Goal: Task Accomplishment & Management: Complete application form

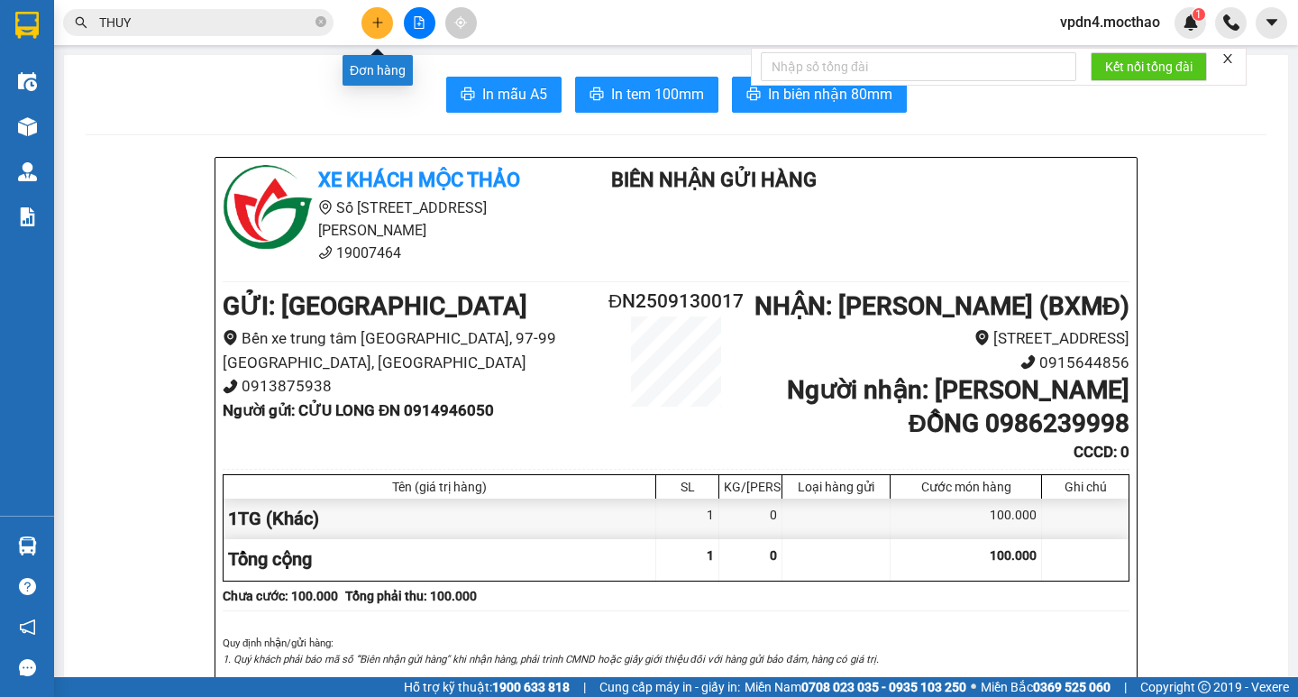
click at [385, 34] on button at bounding box center [377, 23] width 32 height 32
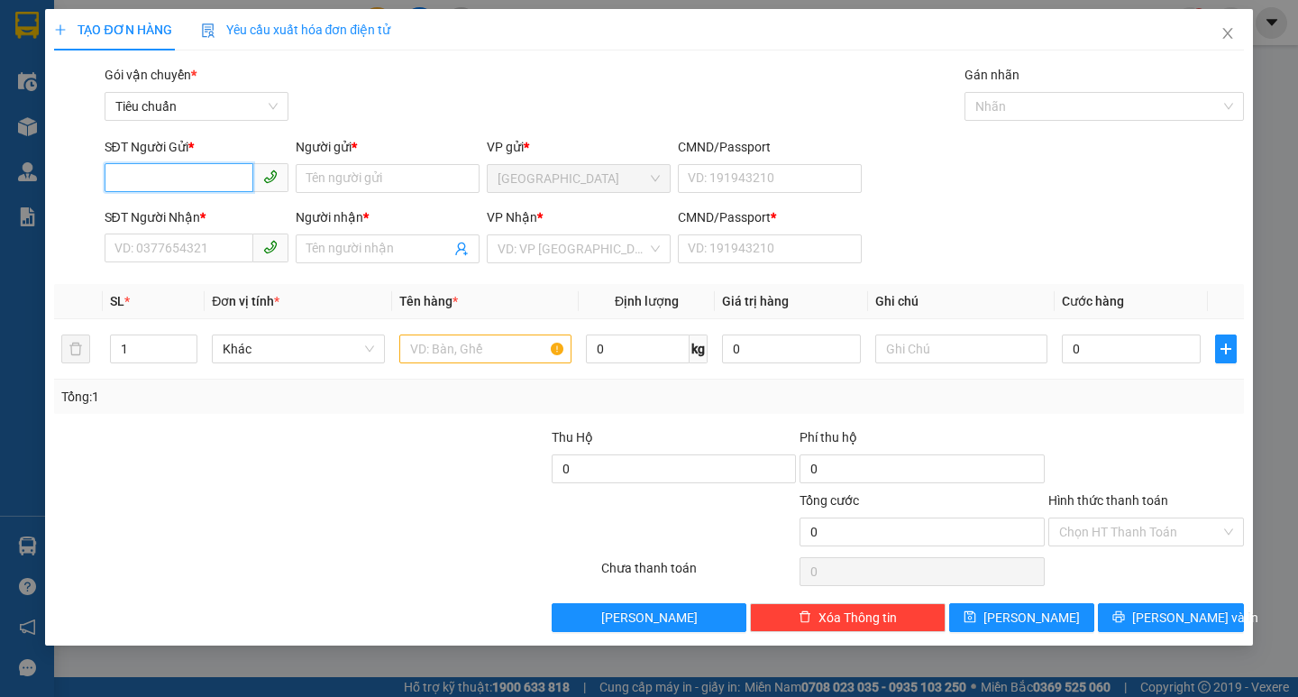
click at [207, 180] on input "SĐT Người Gửi *" at bounding box center [179, 177] width 149 height 29
type input "0914079333"
click at [142, 217] on div "0914079333 - QUỲNH" at bounding box center [196, 215] width 162 height 20
type input "QUỲNH"
type input "0911360535"
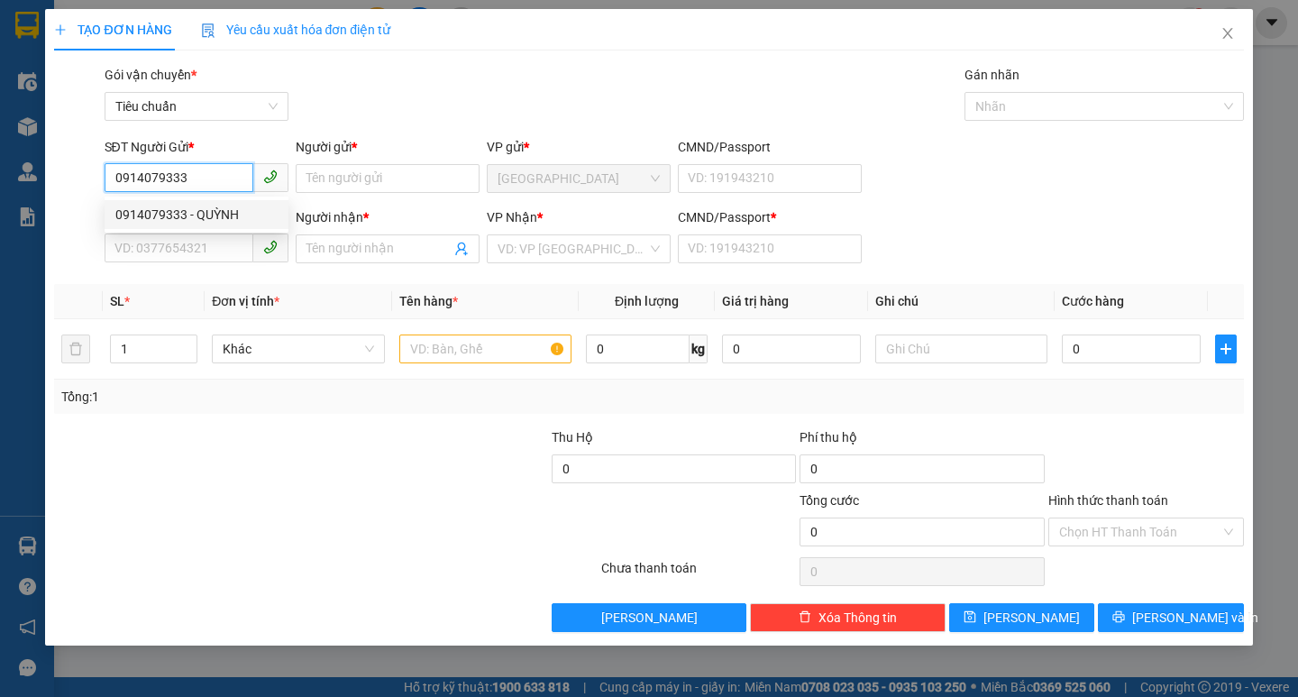
type input "TÂN"
type input "0"
type input "50.000"
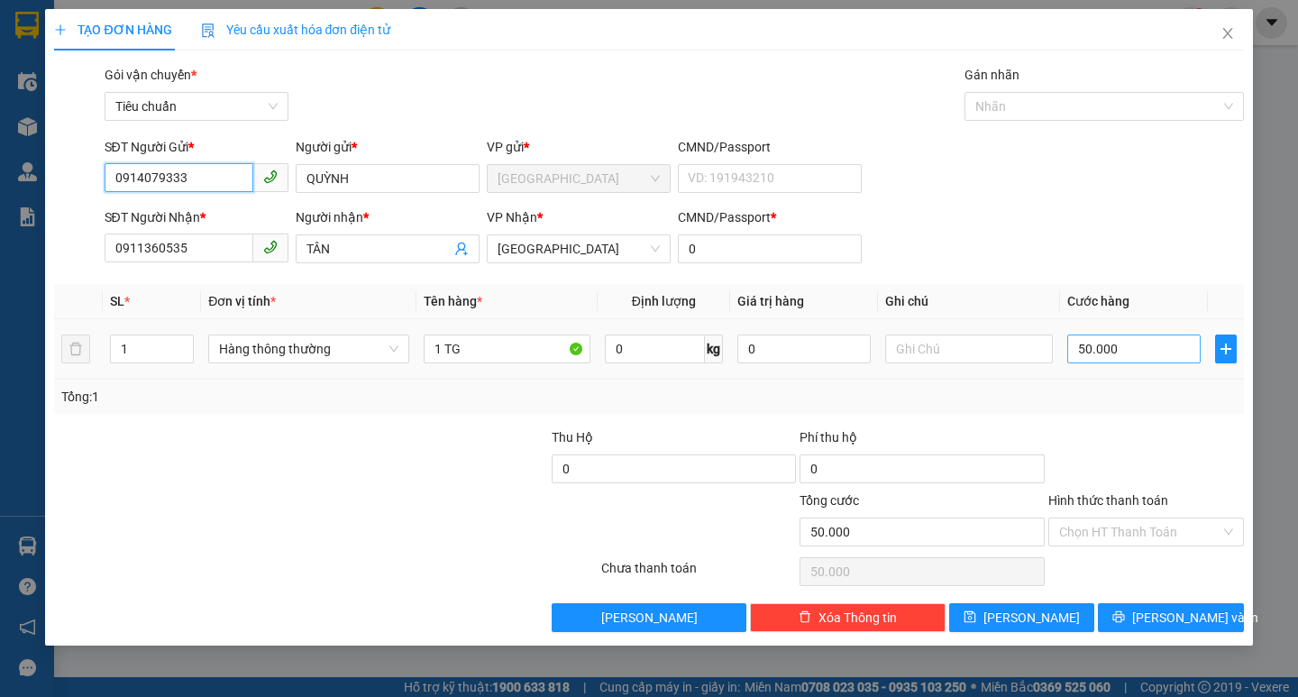
type input "0914079333"
click at [1131, 360] on input "50.000" at bounding box center [1134, 348] width 134 height 29
type input "4"
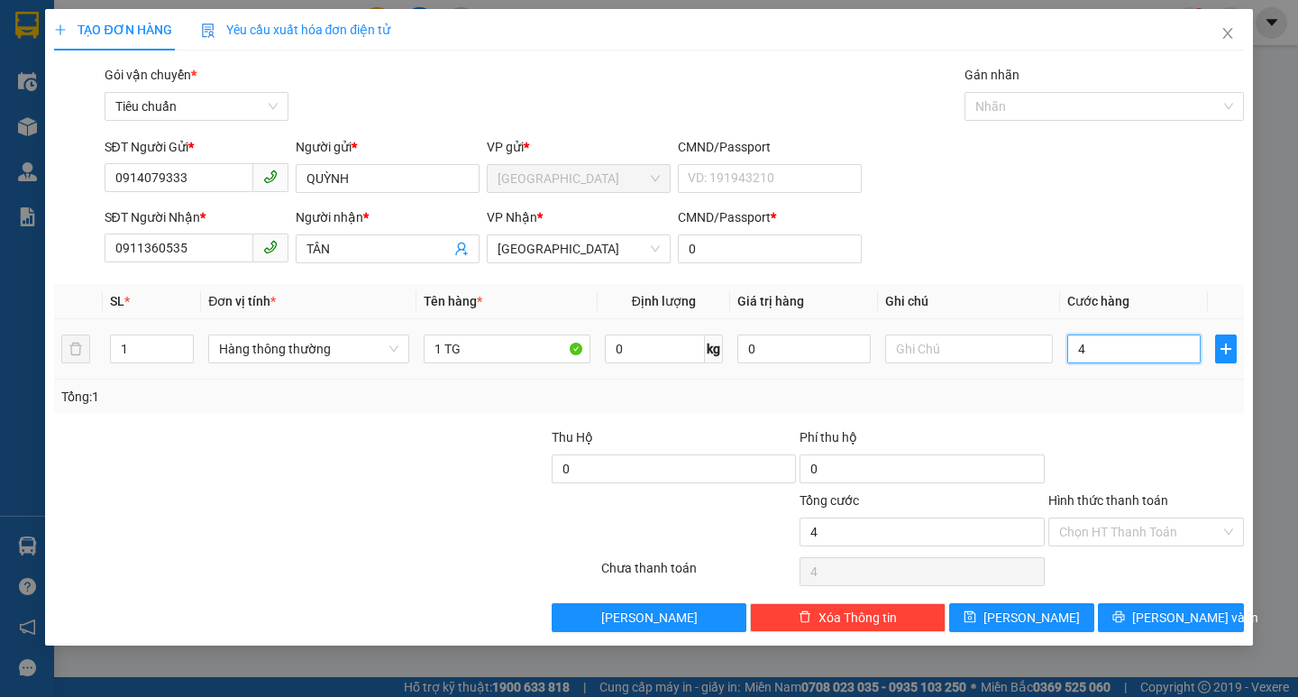
type input "40"
type input "40.000"
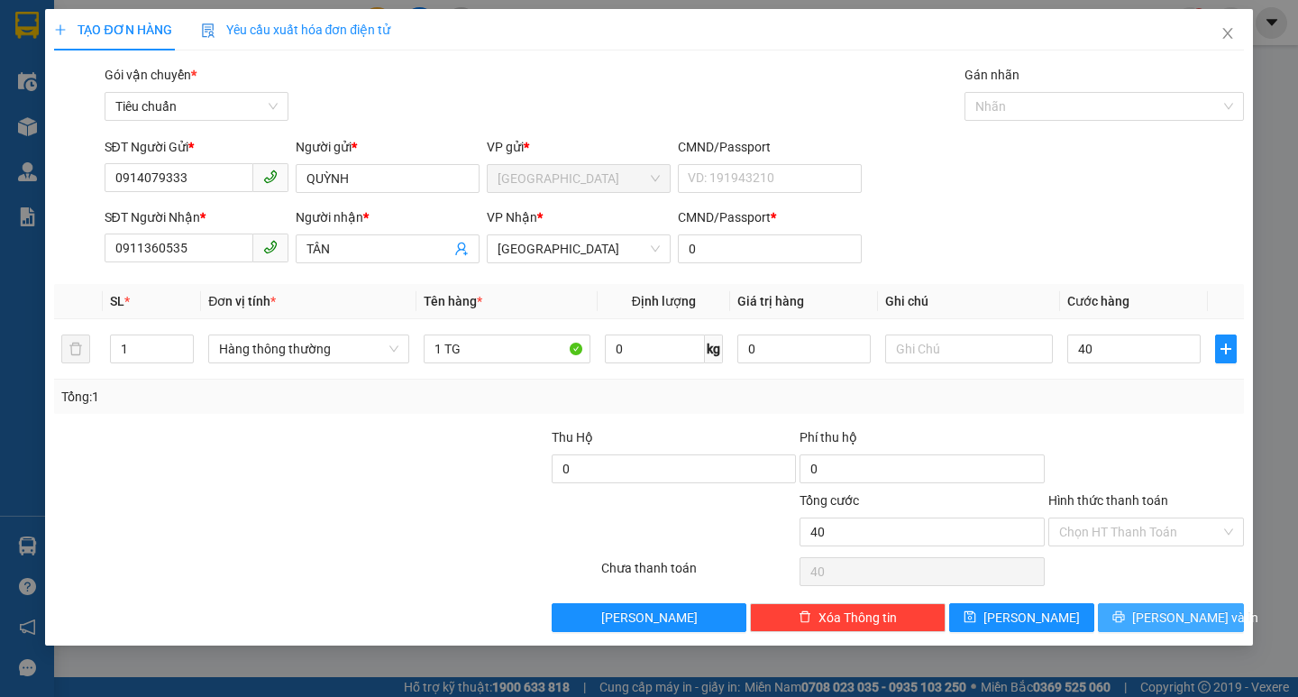
type input "40.000"
click at [1173, 615] on span "[PERSON_NAME] và In" at bounding box center [1195, 618] width 126 height 20
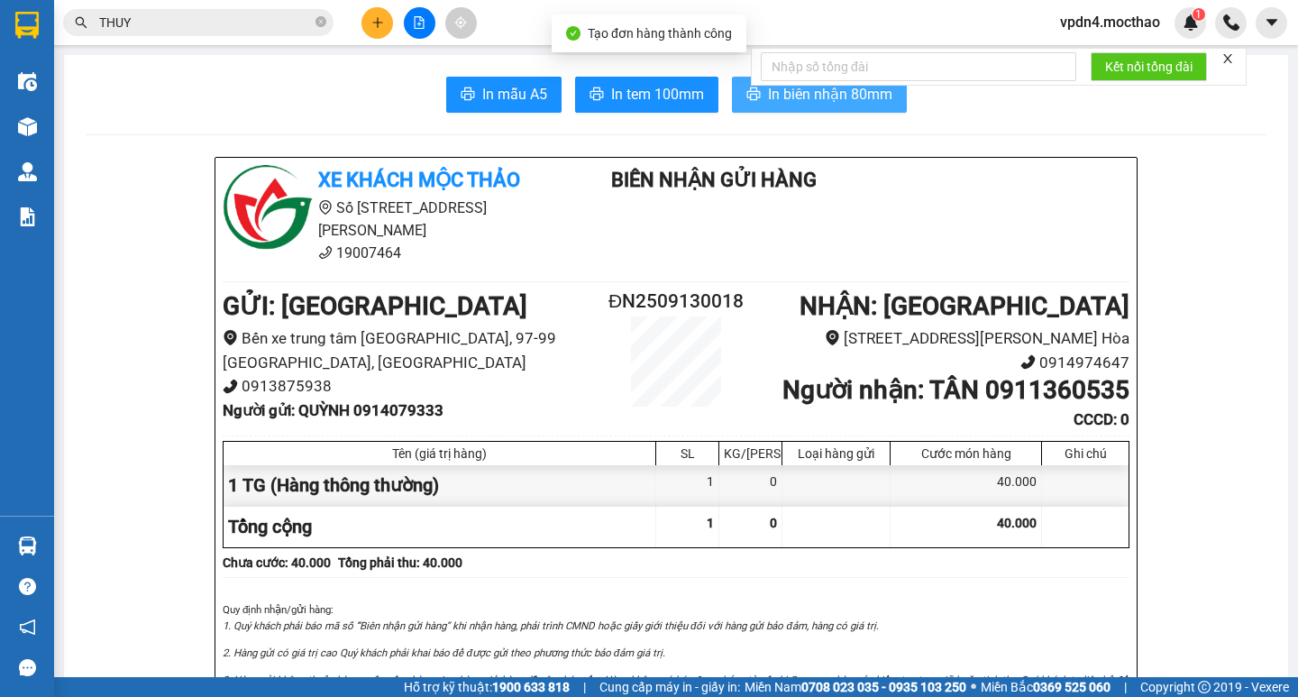
click at [828, 107] on button "In biên nhận 80mm" at bounding box center [819, 95] width 175 height 36
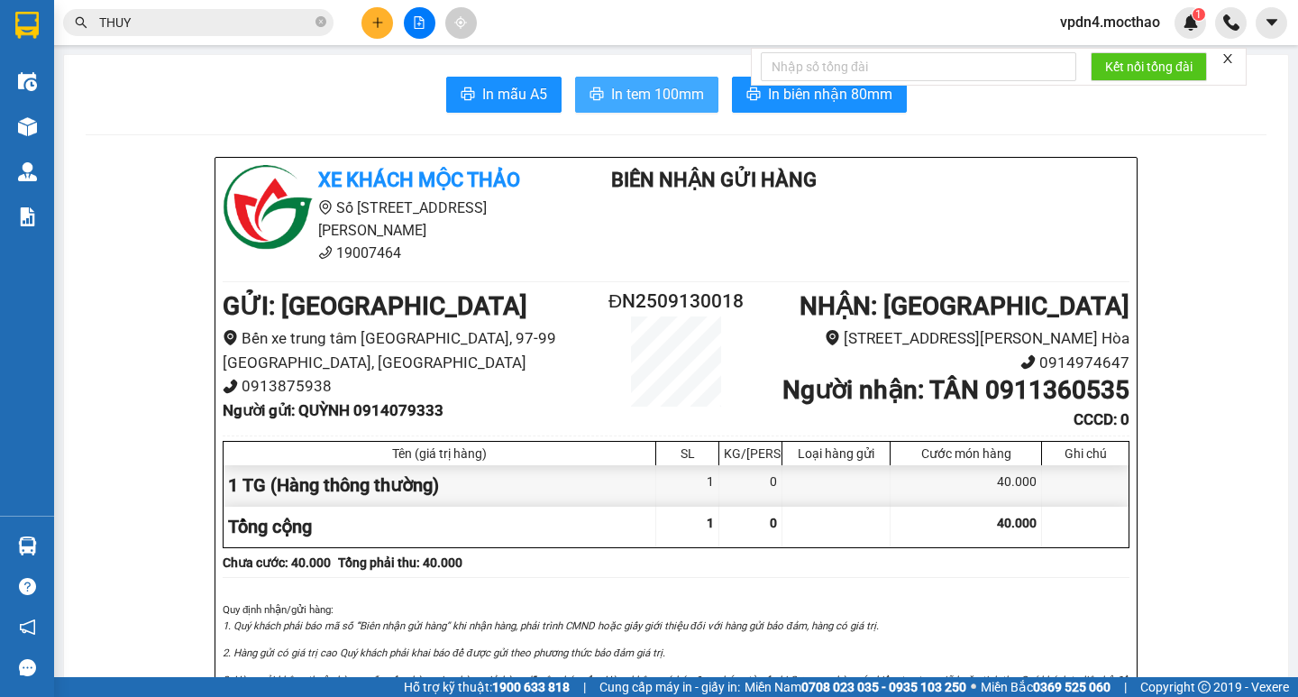
click at [616, 93] on span "In tem 100mm" at bounding box center [657, 94] width 93 height 23
click at [373, 39] on div "Kết quả tìm kiếm ( 10000 ) Bộ lọc Ngày lên hàng gần nhất Mã ĐH Trạng thái Món h…" at bounding box center [649, 22] width 1298 height 45
click at [377, 26] on icon "plus" at bounding box center [377, 22] width 13 height 13
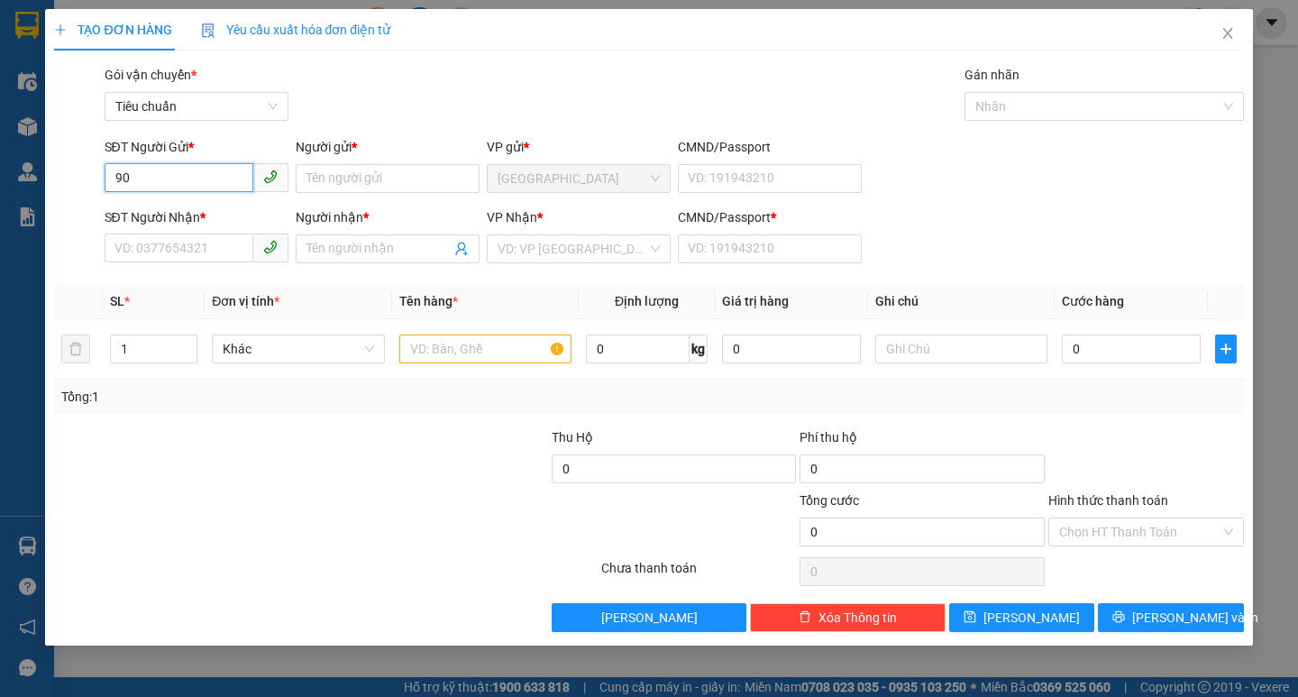
type input "9"
type input "0901584343"
click at [325, 174] on input "Người gửi *" at bounding box center [388, 178] width 184 height 29
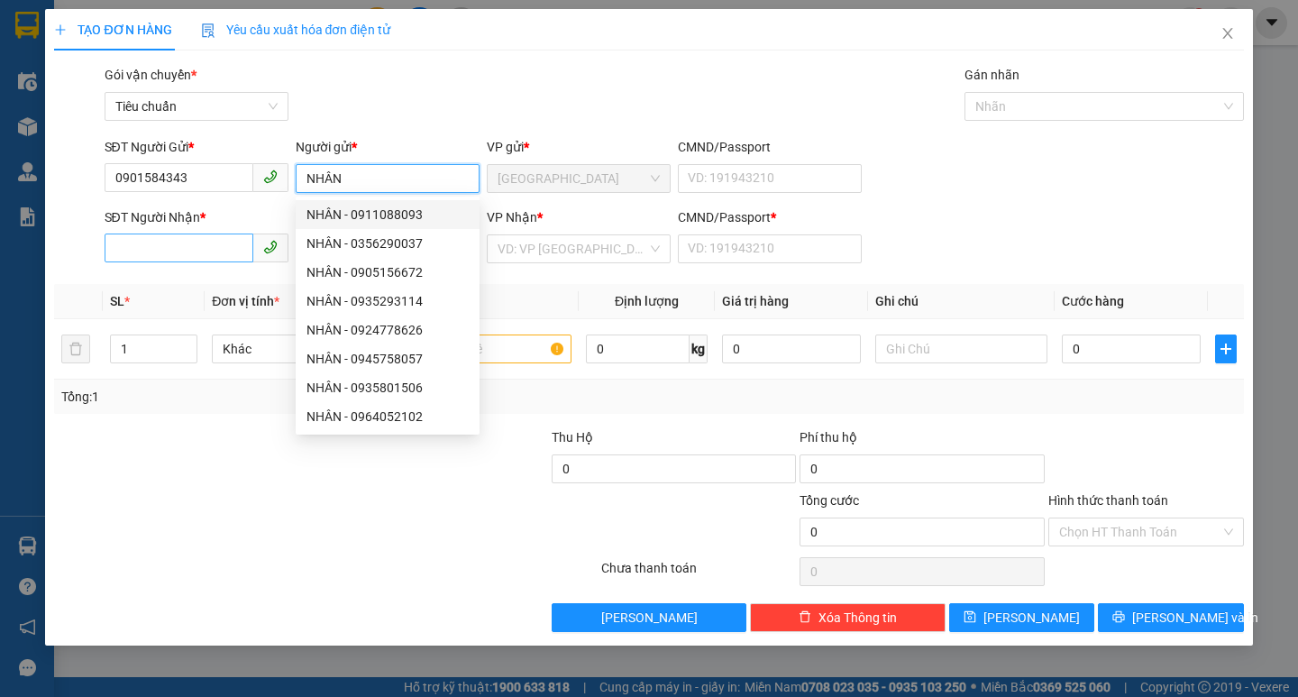
type input "NHÂN"
click at [216, 243] on input "SĐT Người Nhận *" at bounding box center [179, 247] width 149 height 29
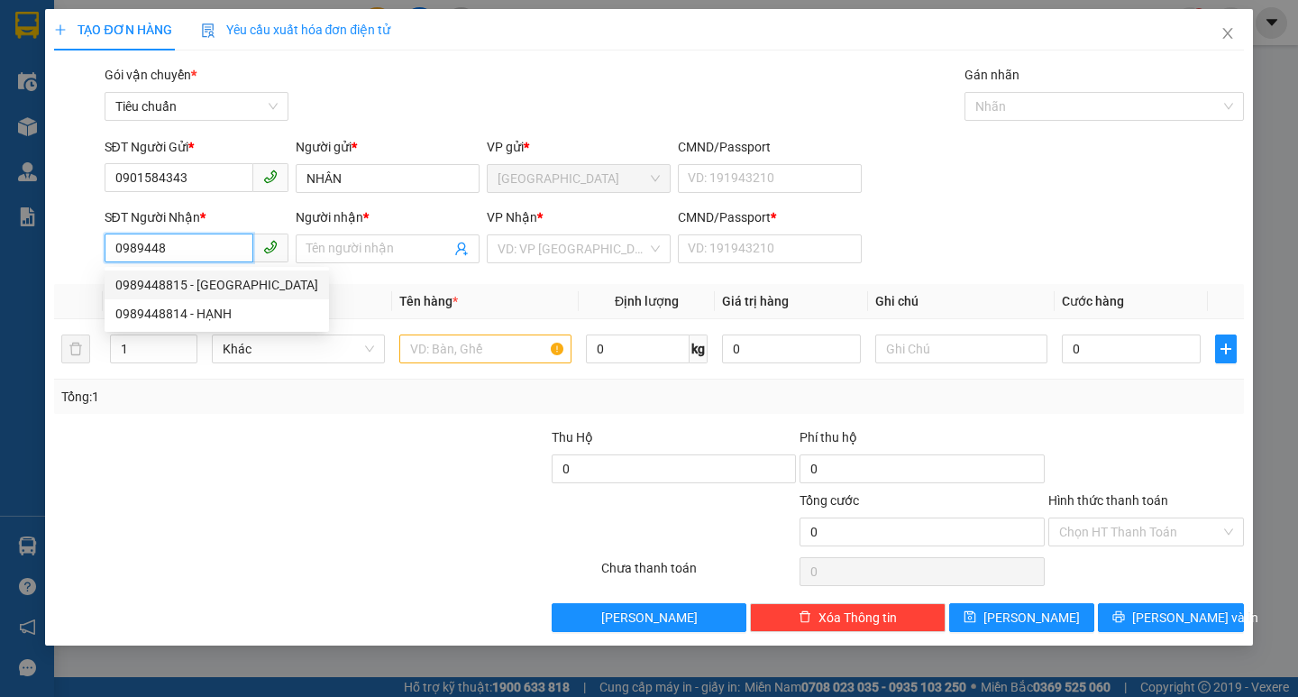
click at [209, 290] on div "0989448815 - [GEOGRAPHIC_DATA]" at bounding box center [216, 285] width 203 height 20
type input "0989448815"
type input "ĐỨC"
type input "0"
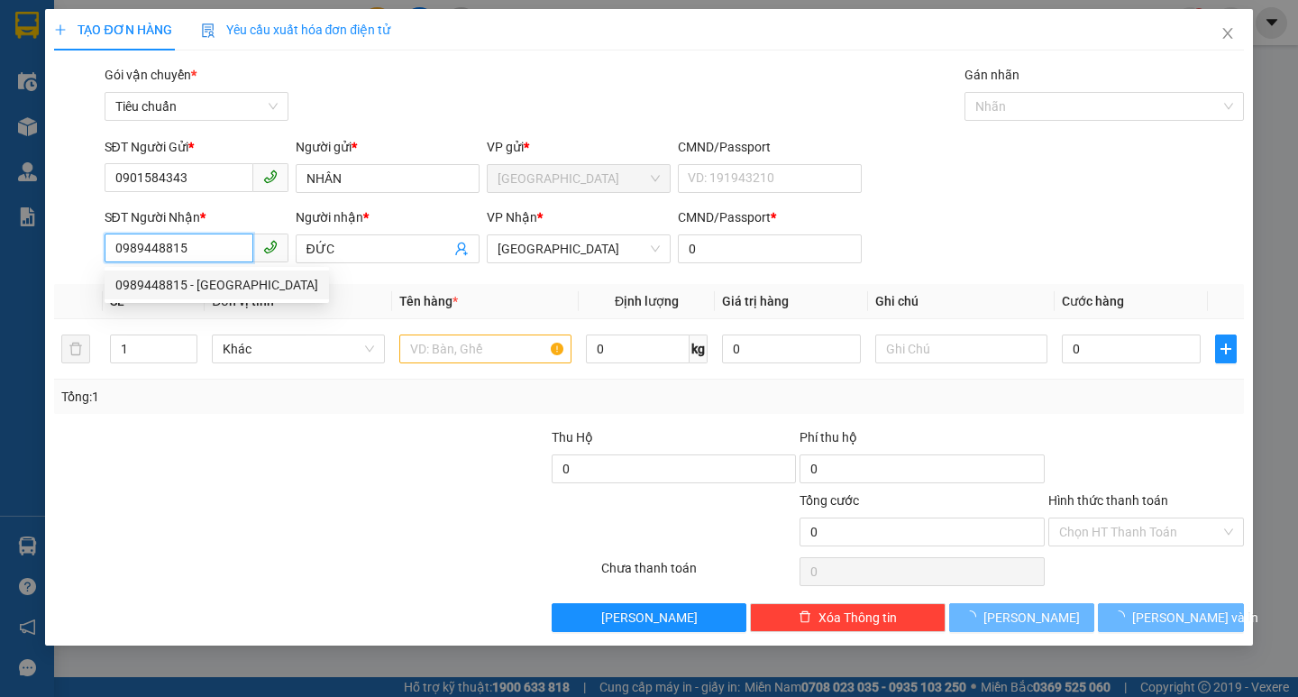
type input "60.000"
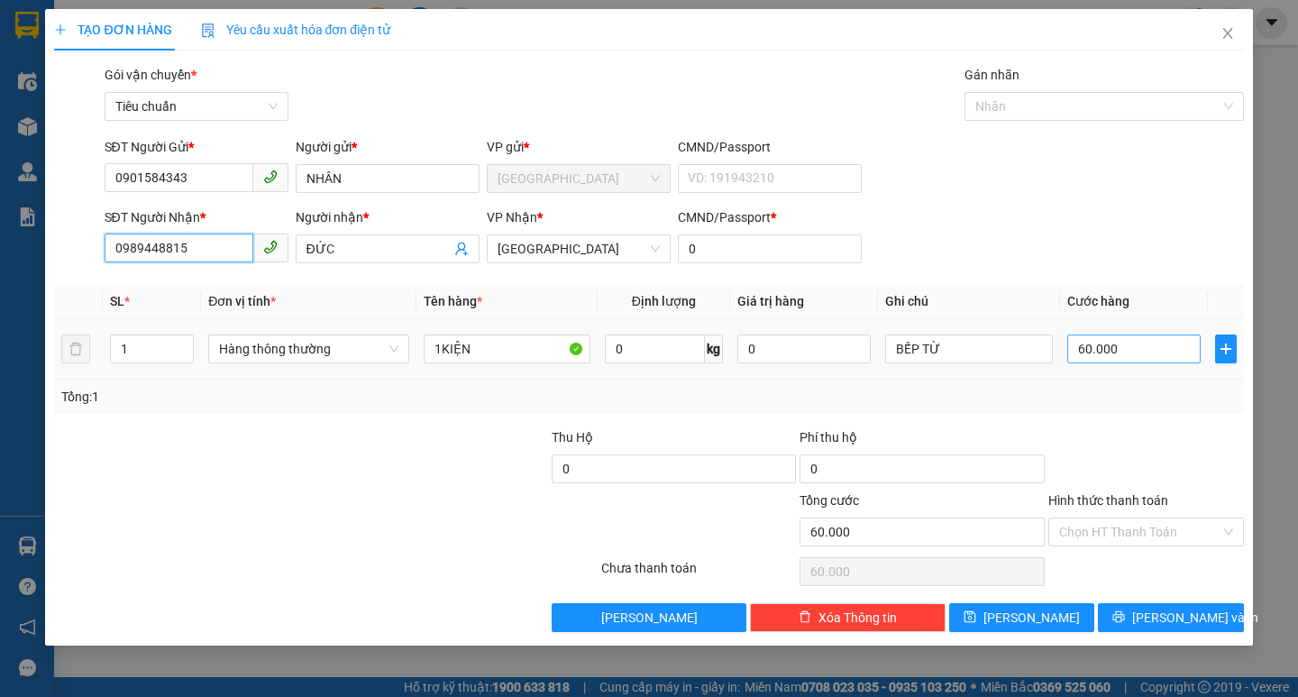
type input "0989448815"
click at [1104, 354] on input "60.000" at bounding box center [1134, 348] width 134 height 29
type input "1"
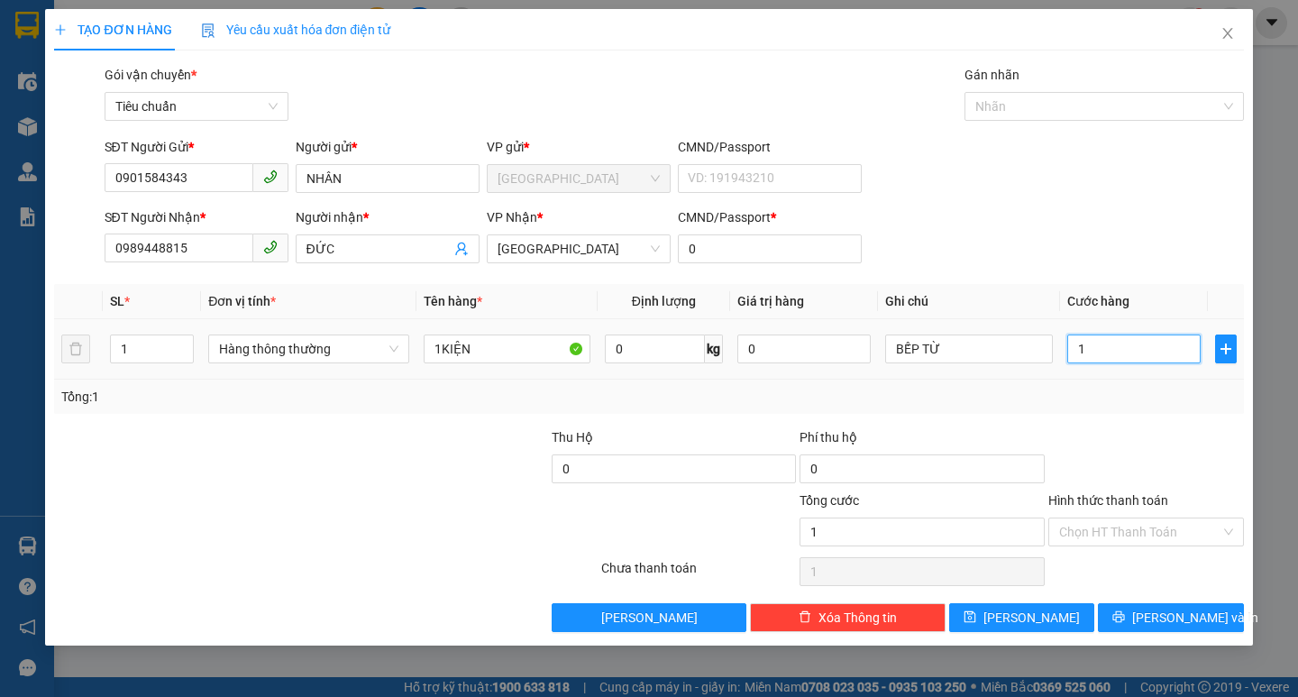
type input "12"
type input "120"
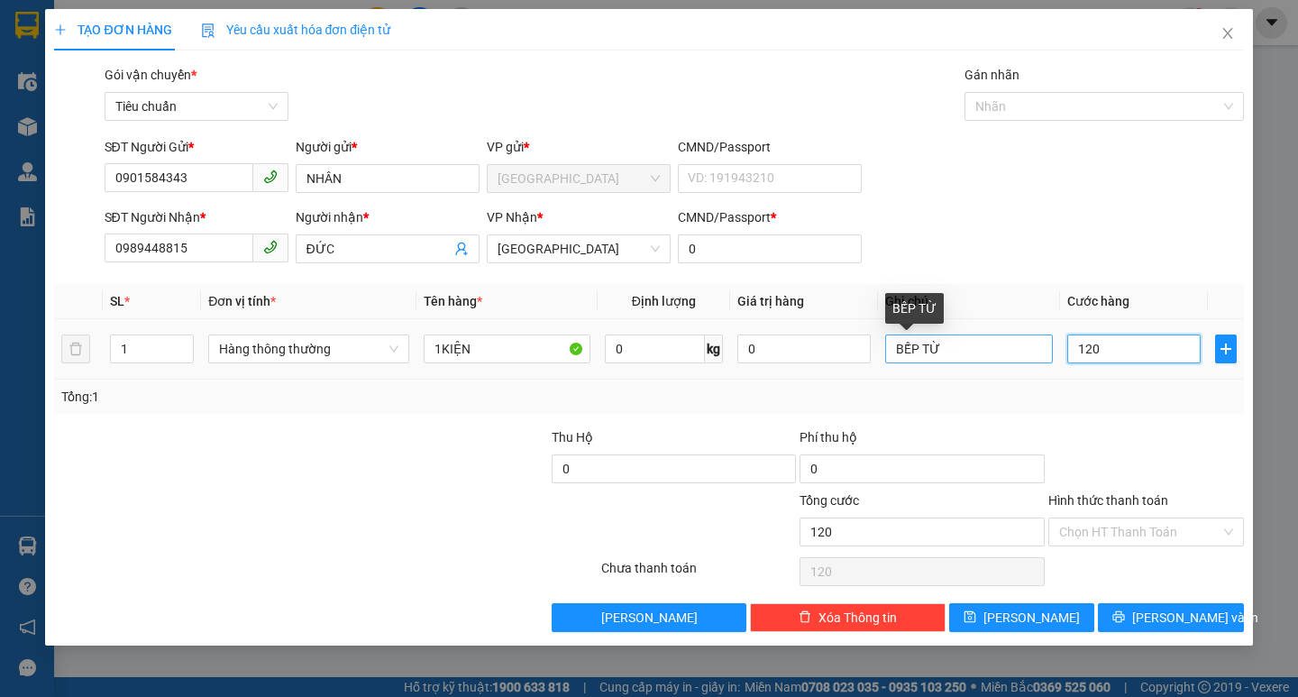
type input "120"
type input "120.000"
click at [1016, 347] on input "BẾP TỪ" at bounding box center [968, 348] width 167 height 29
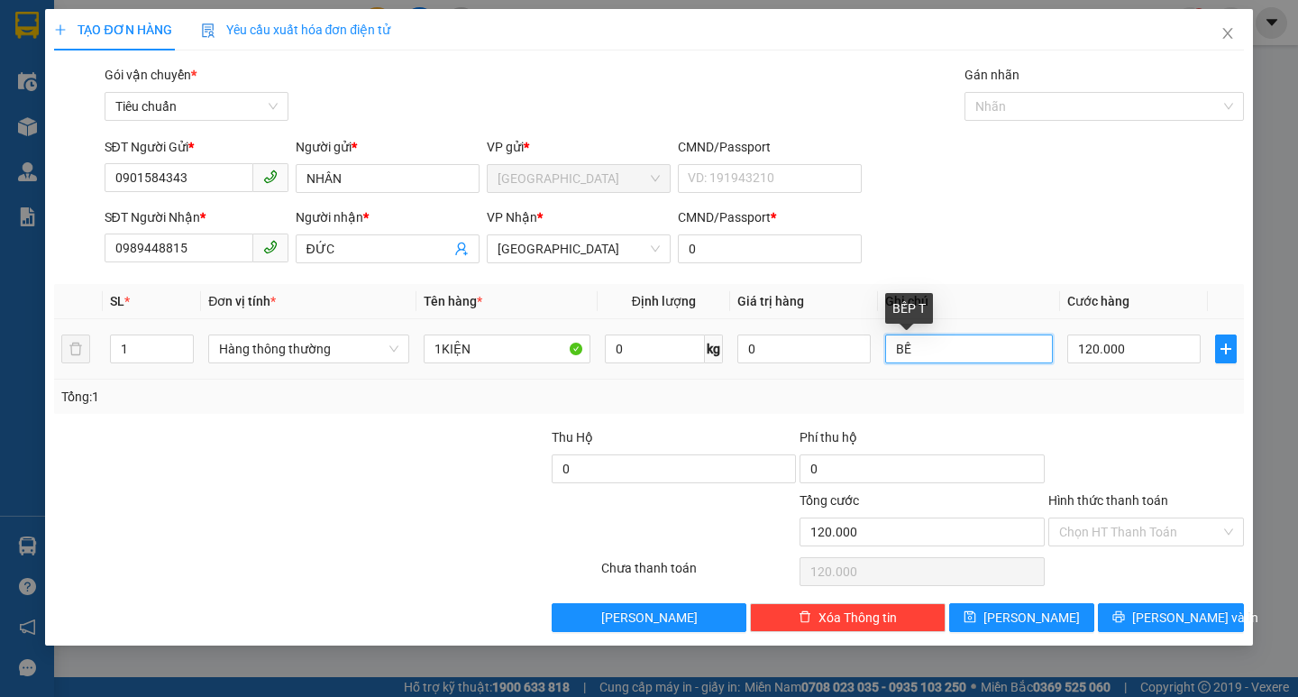
type input "B"
type input "MÁY HÚT BỤI"
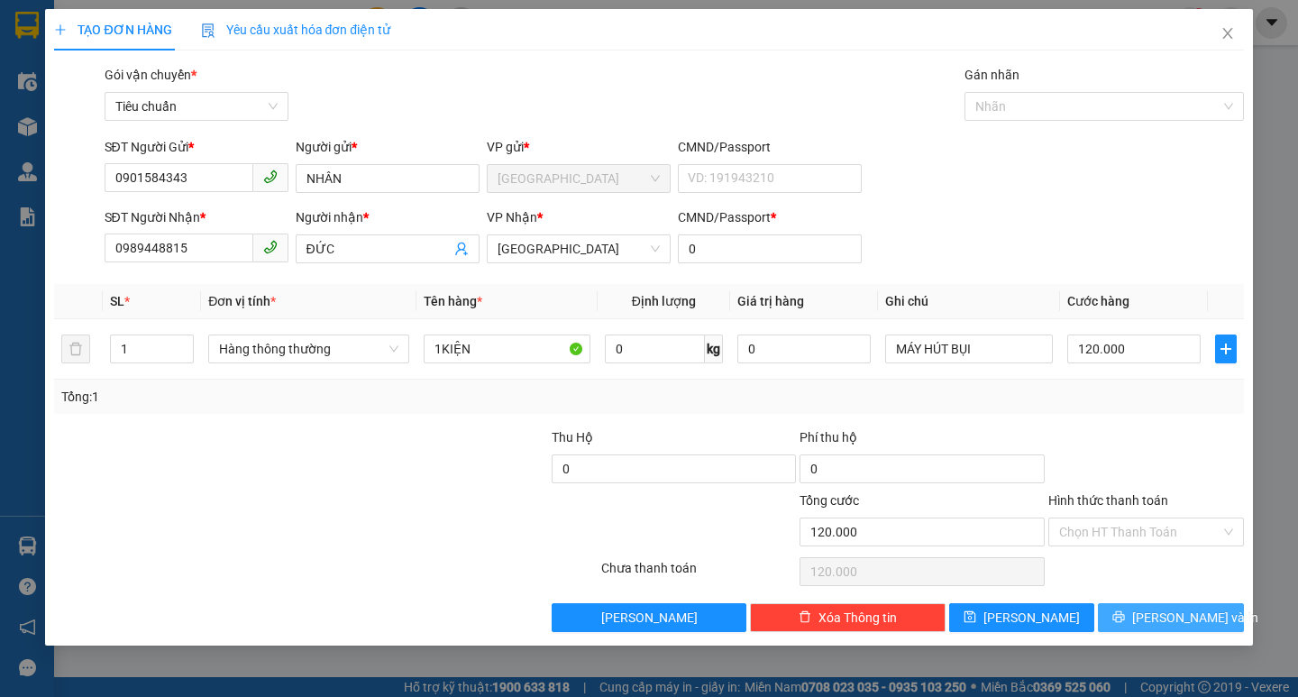
click at [1218, 613] on button "[PERSON_NAME] và In" at bounding box center [1170, 617] width 145 height 29
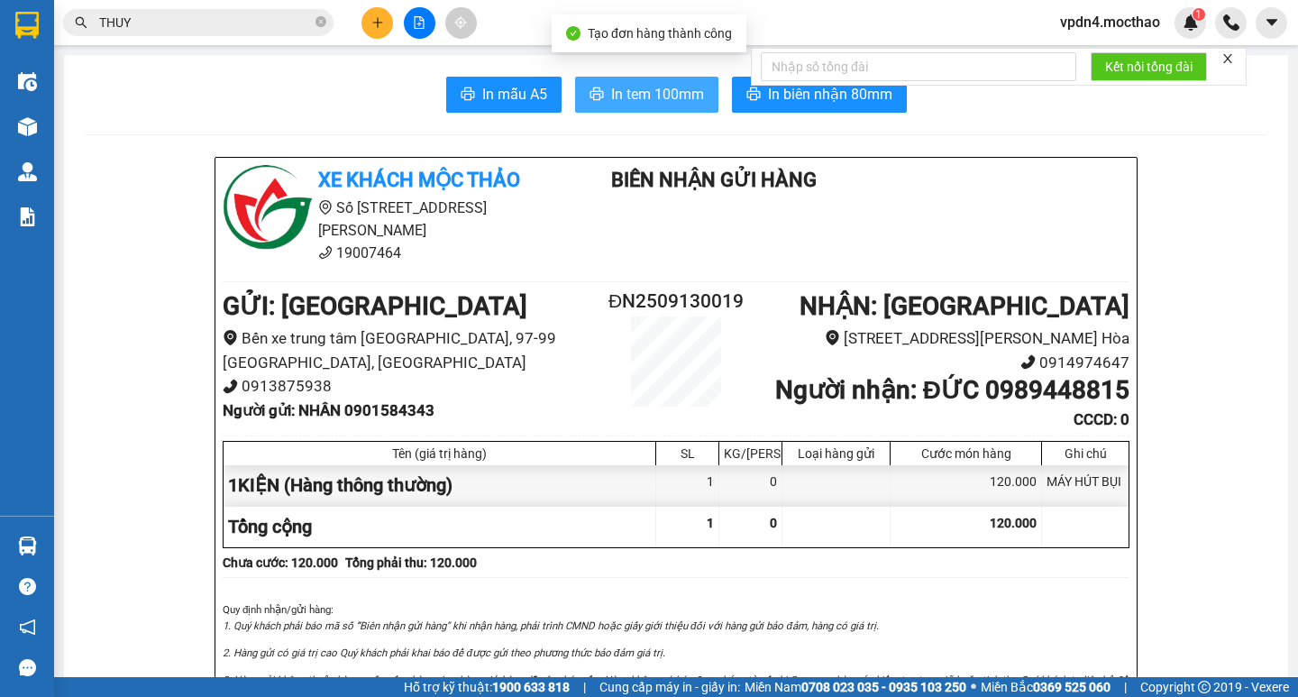
click at [633, 95] on span "In tem 100mm" at bounding box center [657, 94] width 93 height 23
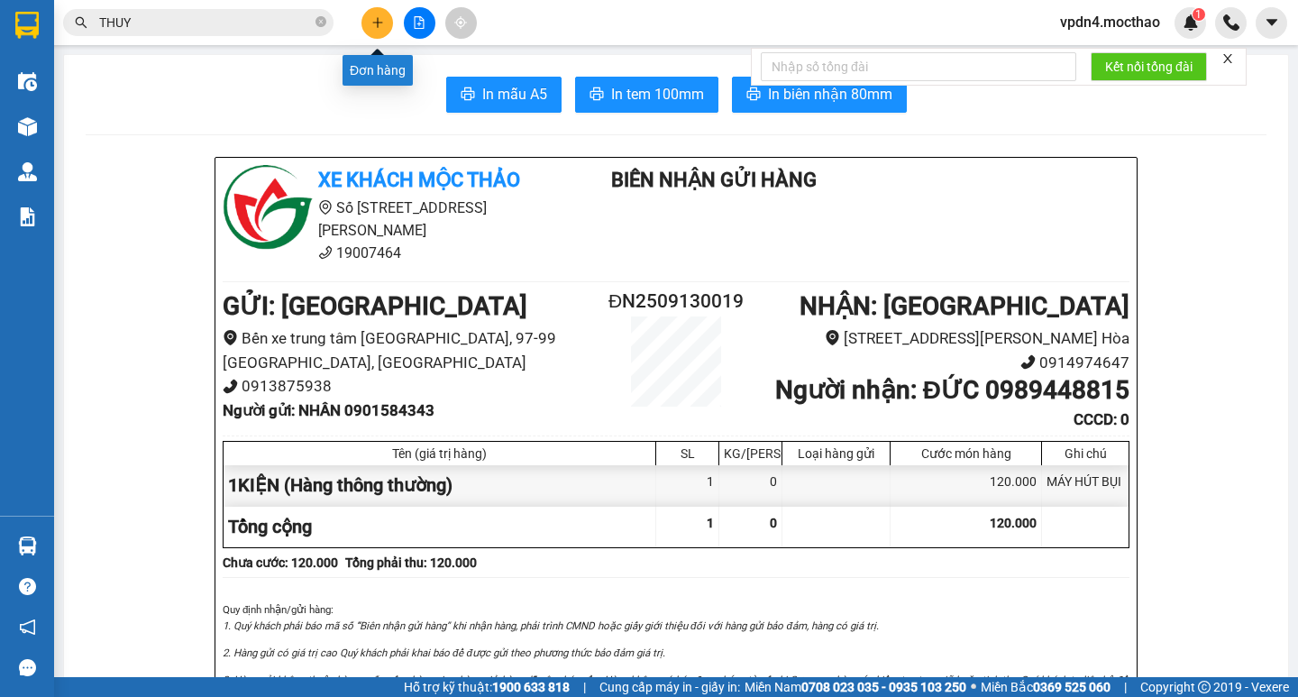
click at [387, 24] on button at bounding box center [377, 23] width 32 height 32
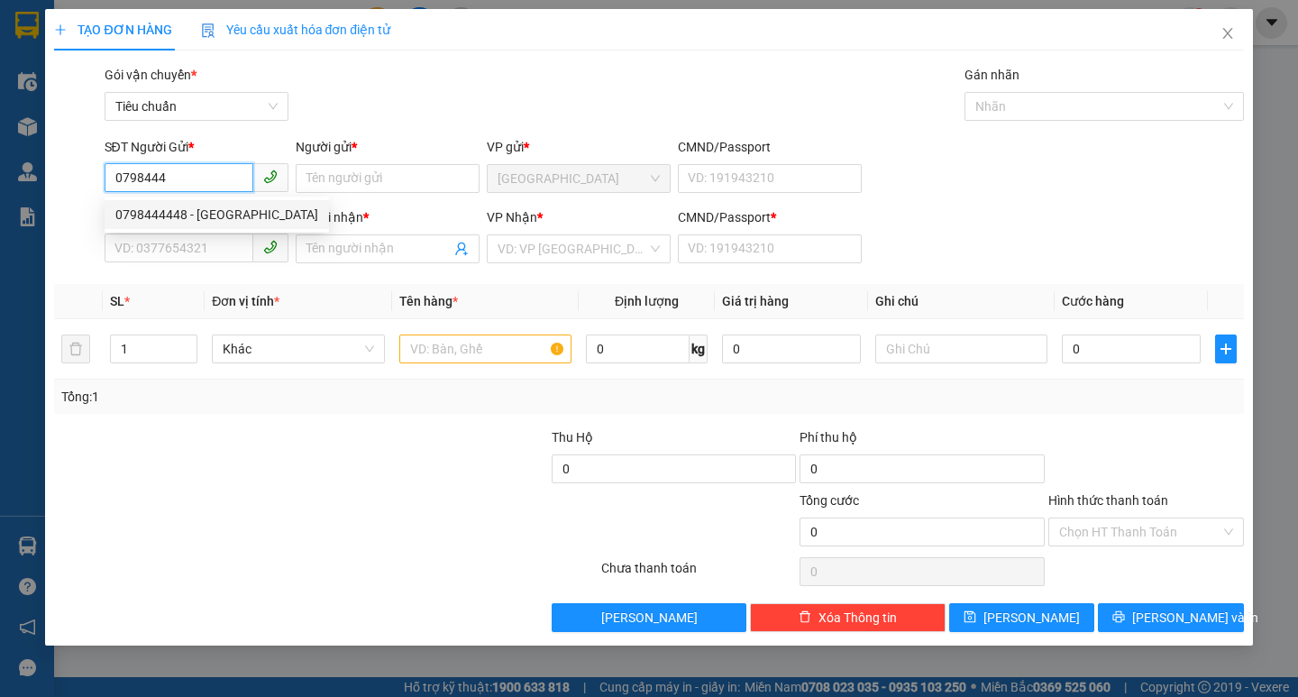
click at [178, 204] on div "0798444448 - [GEOGRAPHIC_DATA]" at bounding box center [217, 214] width 224 height 29
type input "0798444448"
type input "[PERSON_NAME][GEOGRAPHIC_DATA]"
type input "0911771708"
type input "TUỆ"
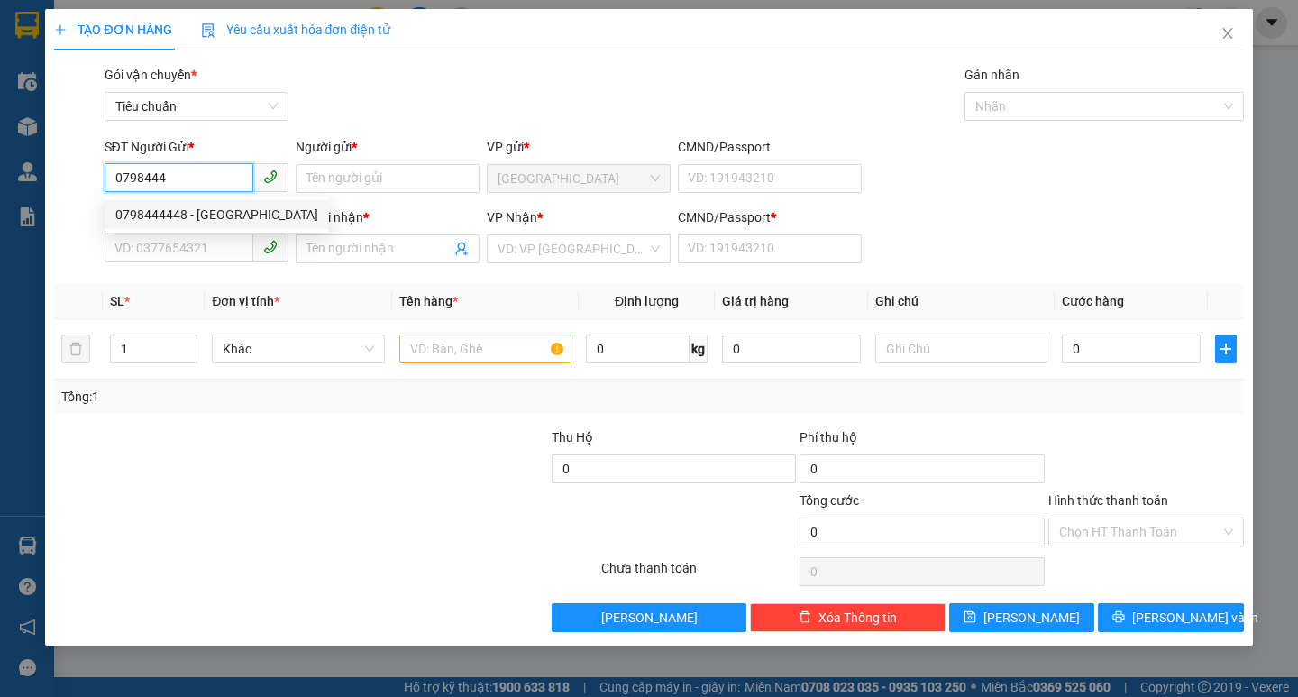
type input "0"
type input "320.000"
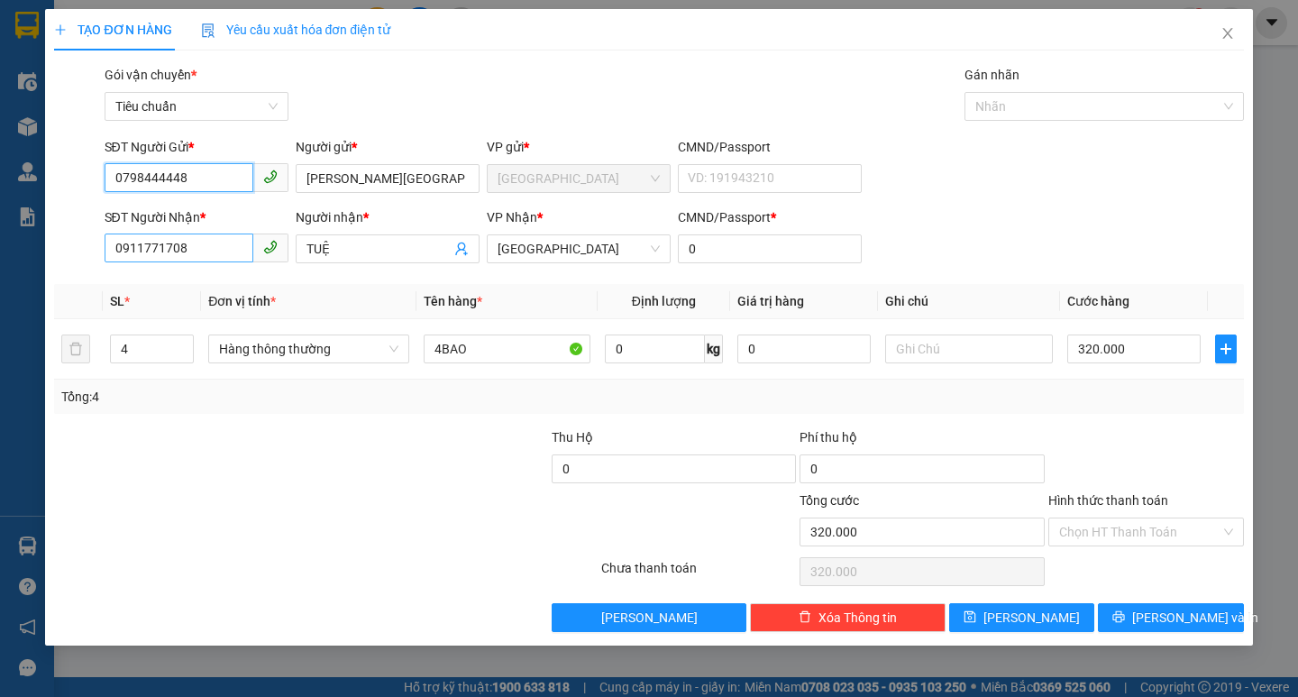
type input "0798444448"
click at [224, 235] on input "0911771708" at bounding box center [179, 247] width 149 height 29
type input "0"
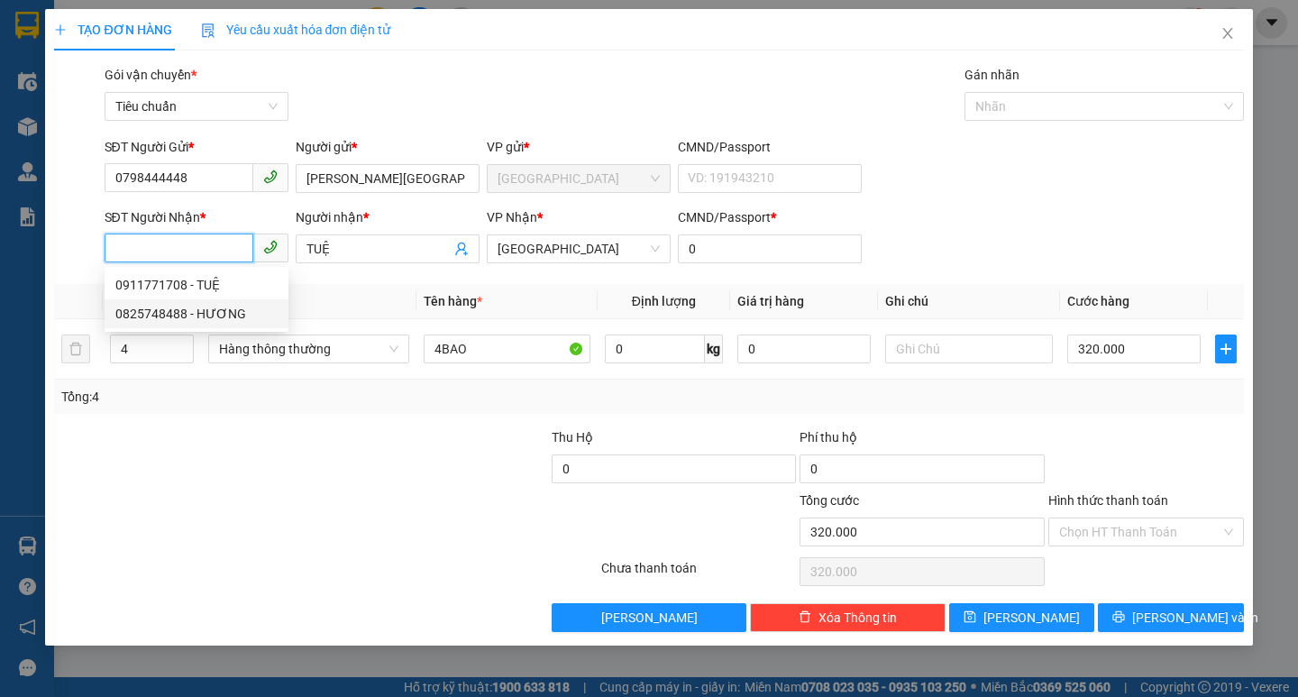
click at [165, 313] on div "0825748488 - HƯƠNG" at bounding box center [196, 314] width 162 height 20
type input "0825748488"
type input "HƯƠNG"
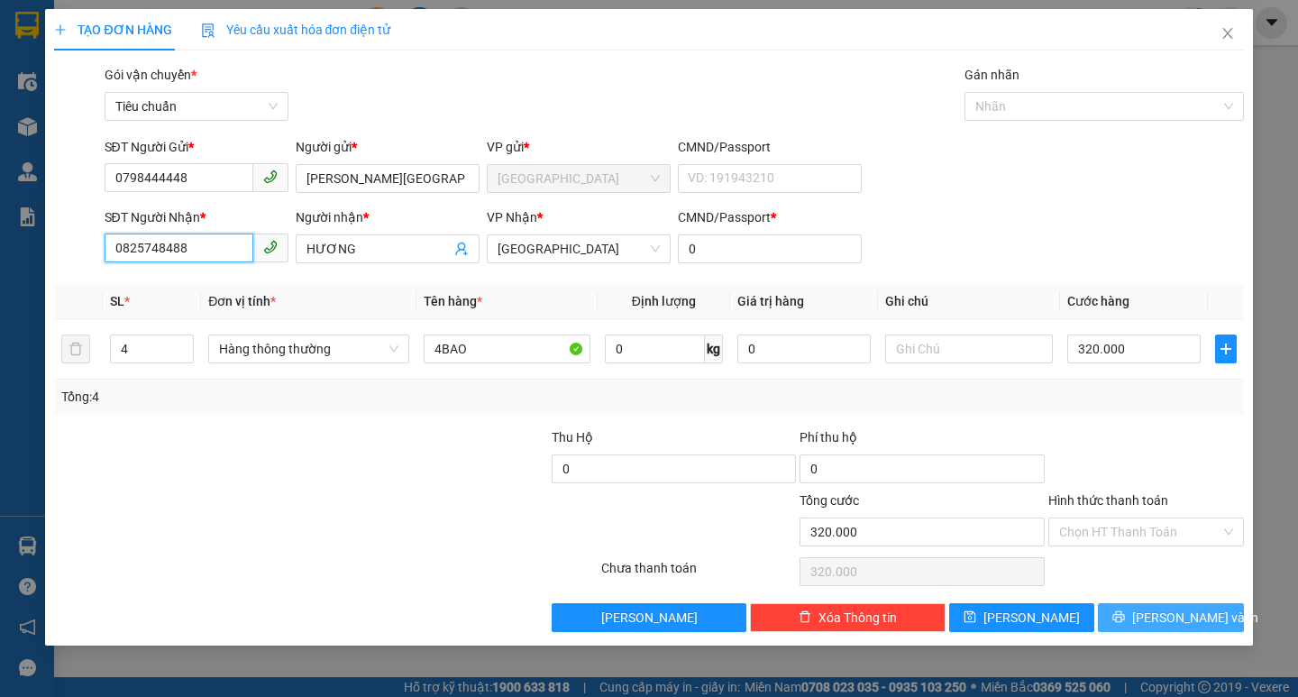
type input "0825748488"
click at [1170, 620] on span "[PERSON_NAME] và In" at bounding box center [1195, 618] width 126 height 20
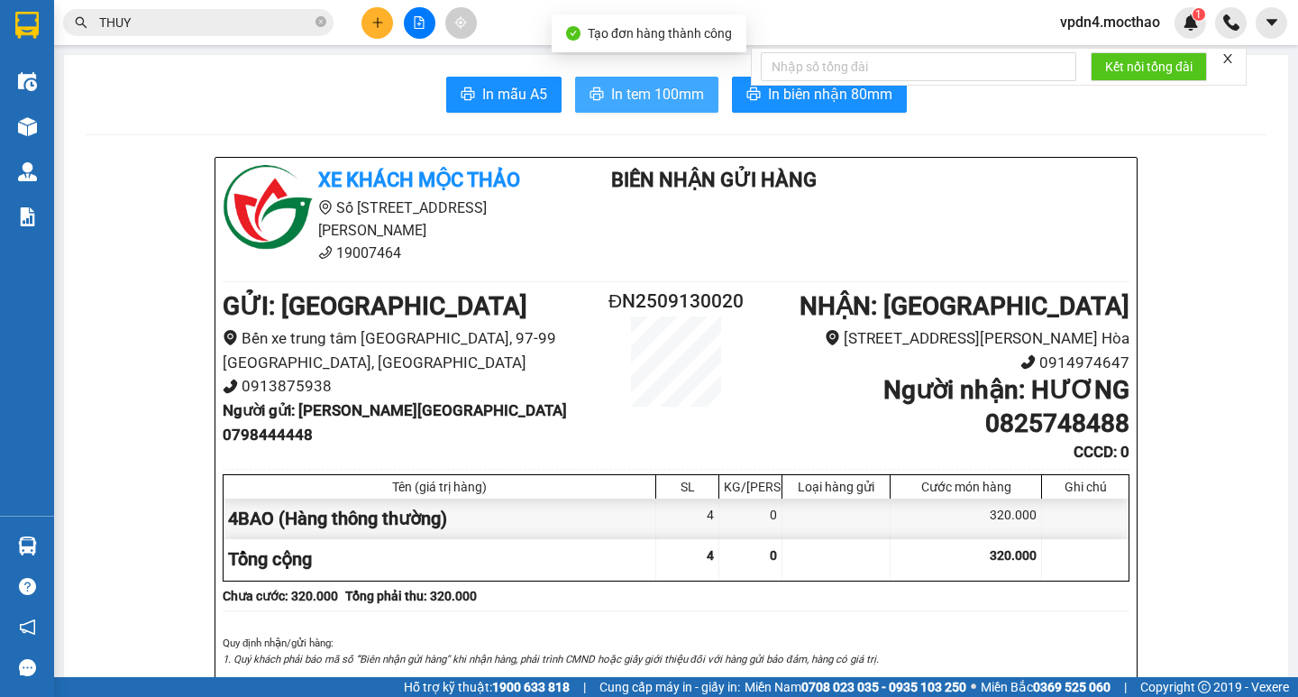
click at [619, 102] on span "In tem 100mm" at bounding box center [657, 94] width 93 height 23
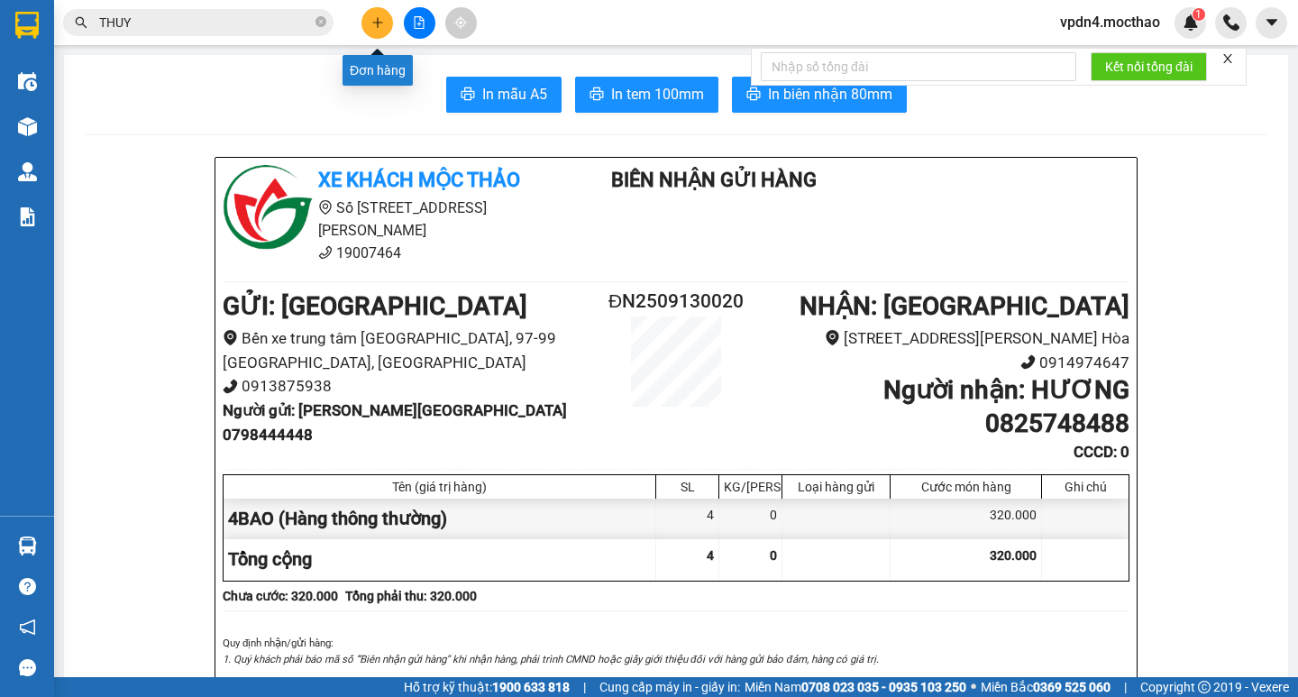
click at [376, 24] on icon "plus" at bounding box center [377, 22] width 13 height 13
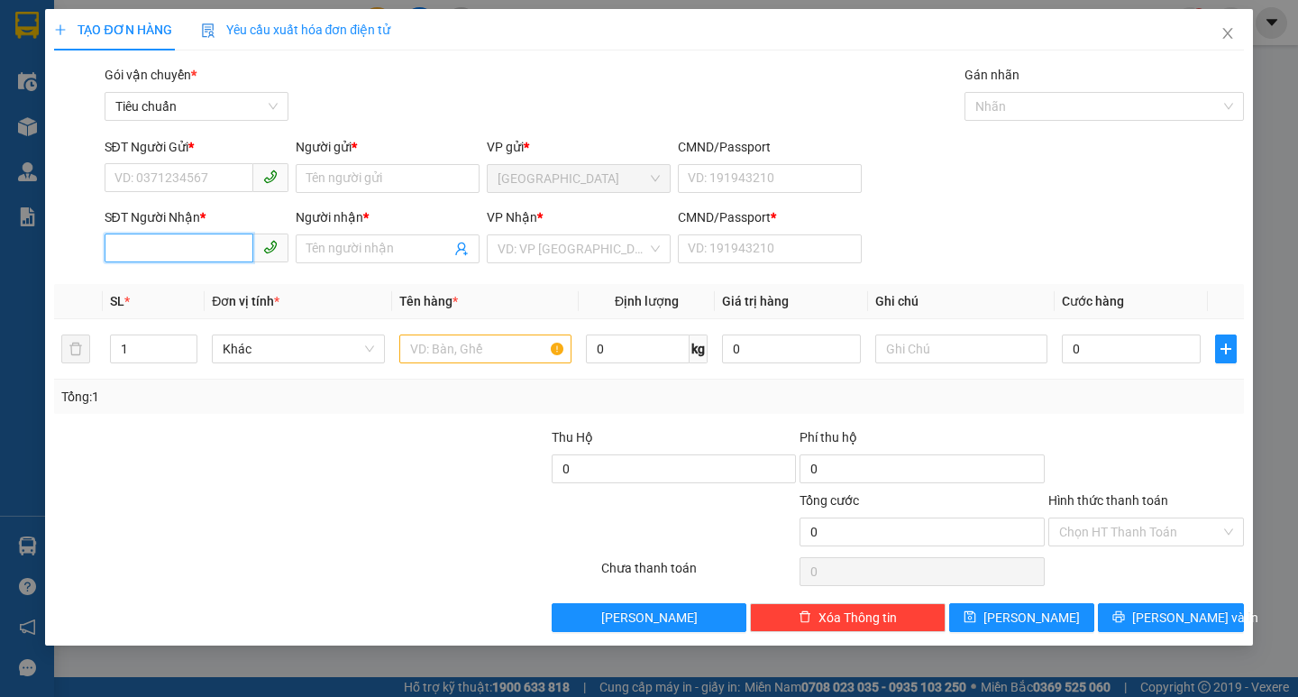
click at [188, 241] on input "SĐT Người Nhận *" at bounding box center [179, 247] width 149 height 29
type input "0972051799"
click at [198, 288] on div "0972051799 - [PERSON_NAME]" at bounding box center [204, 285] width 178 height 20
type input "VŨ"
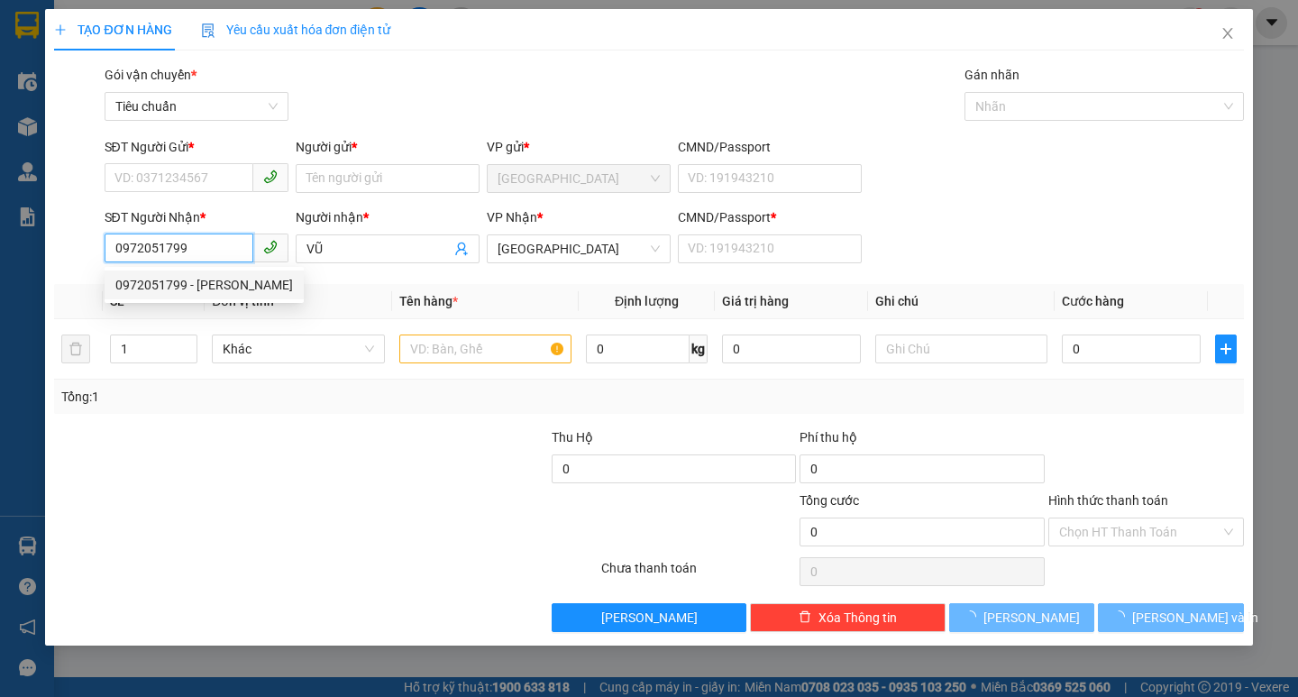
type input "40.000"
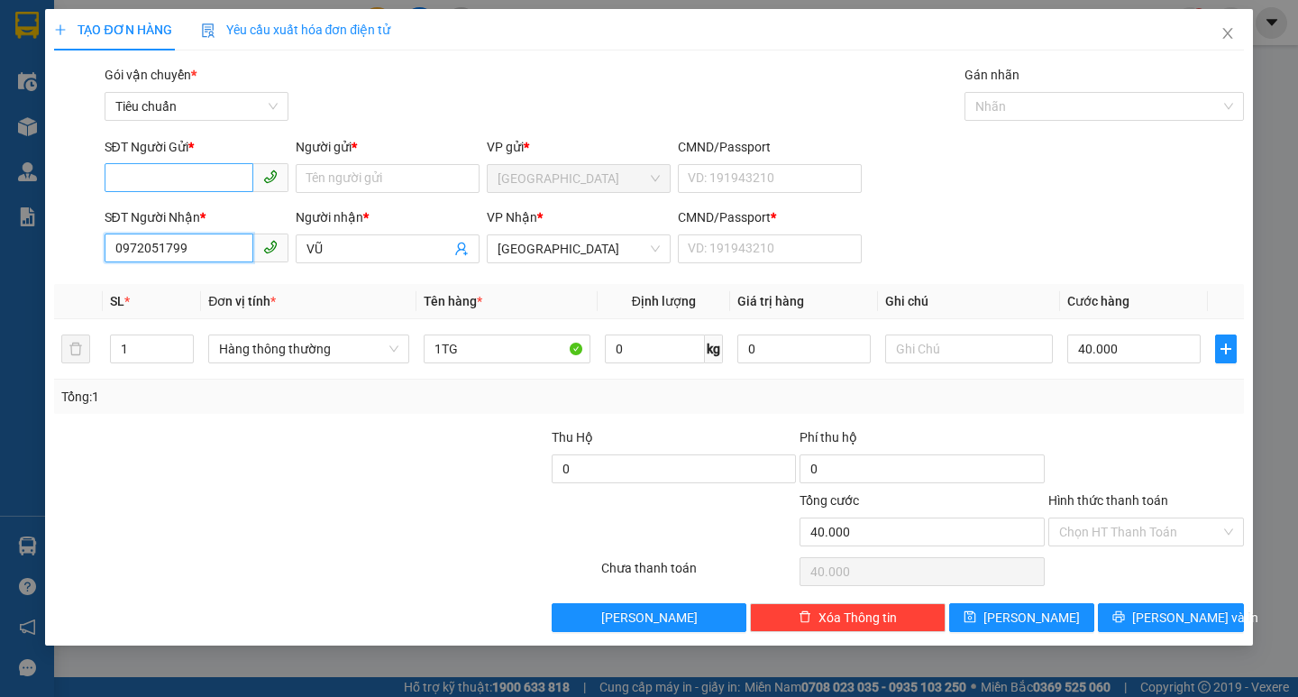
type input "0972051799"
click at [197, 186] on input "SĐT Người Gửi *" at bounding box center [179, 177] width 149 height 29
click at [231, 212] on div "0327482126 - CT MỸ PHƯƠNG FOOD" at bounding box center [222, 215] width 214 height 20
type input "0327482126"
type input "CT MỸ PHƯƠNG FOOD"
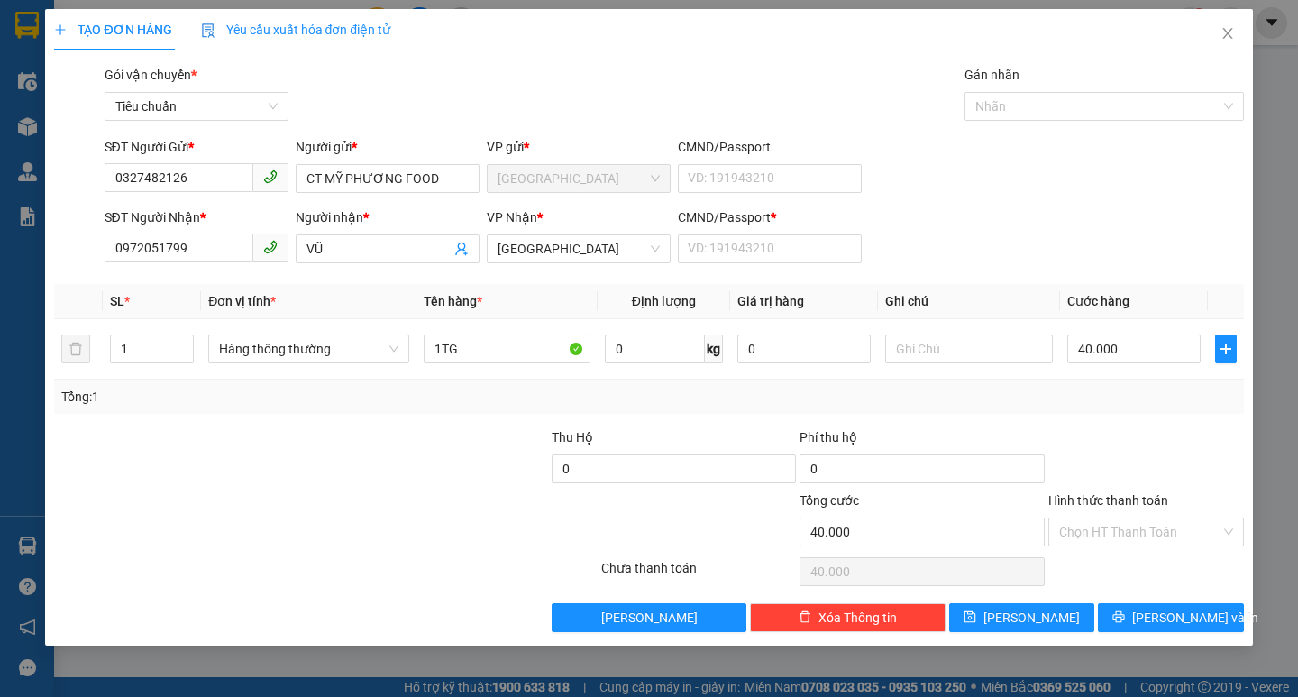
click at [740, 263] on div "CMND/Passport * VD: [PASSPORT]" at bounding box center [770, 238] width 184 height 63
click at [736, 249] on input "CMND/Passport *" at bounding box center [770, 248] width 184 height 29
type input "0"
